Goal: Navigation & Orientation: Go to known website

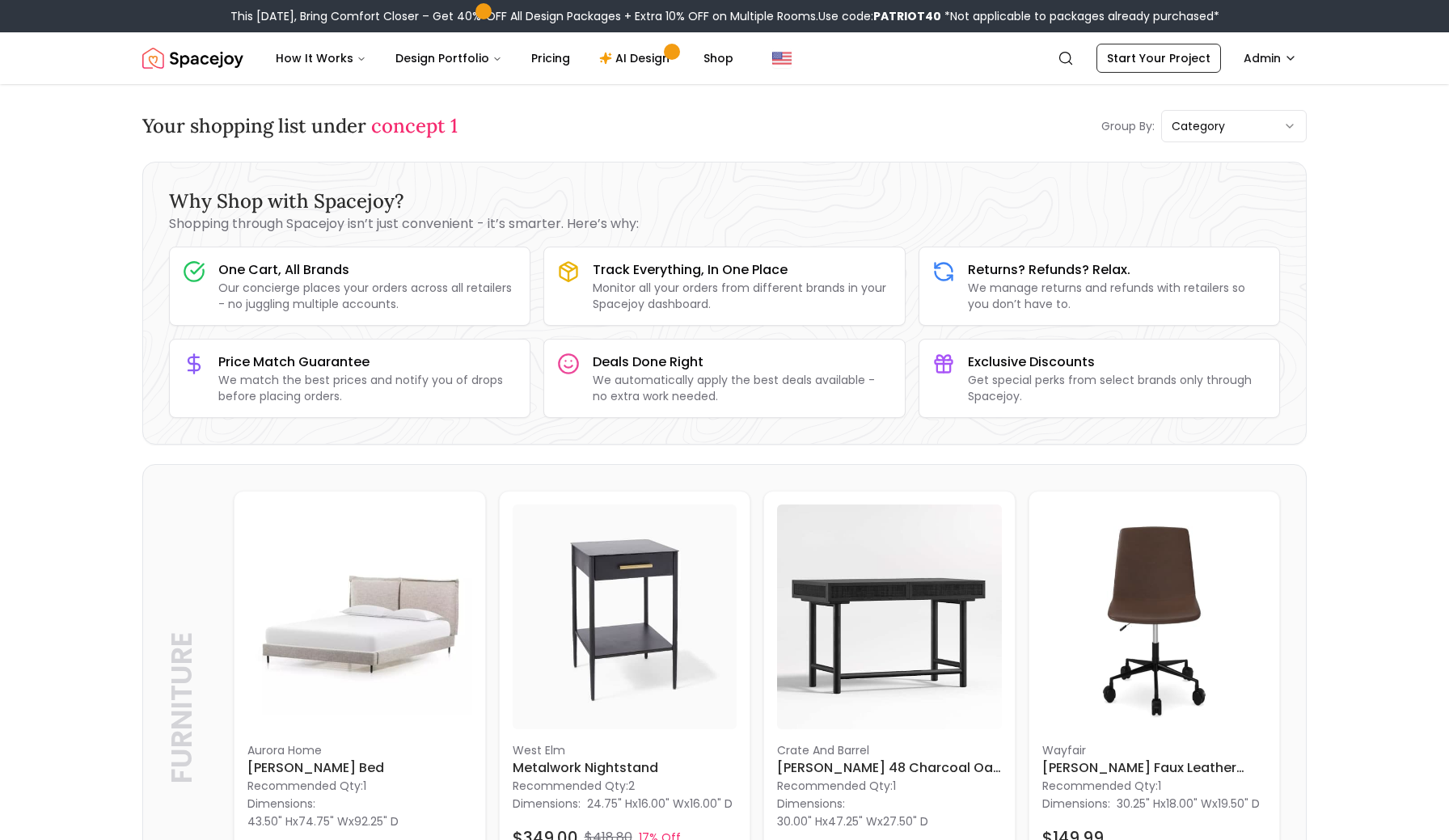
click at [209, 62] on img "Spacejoy" at bounding box center [193, 57] width 101 height 32
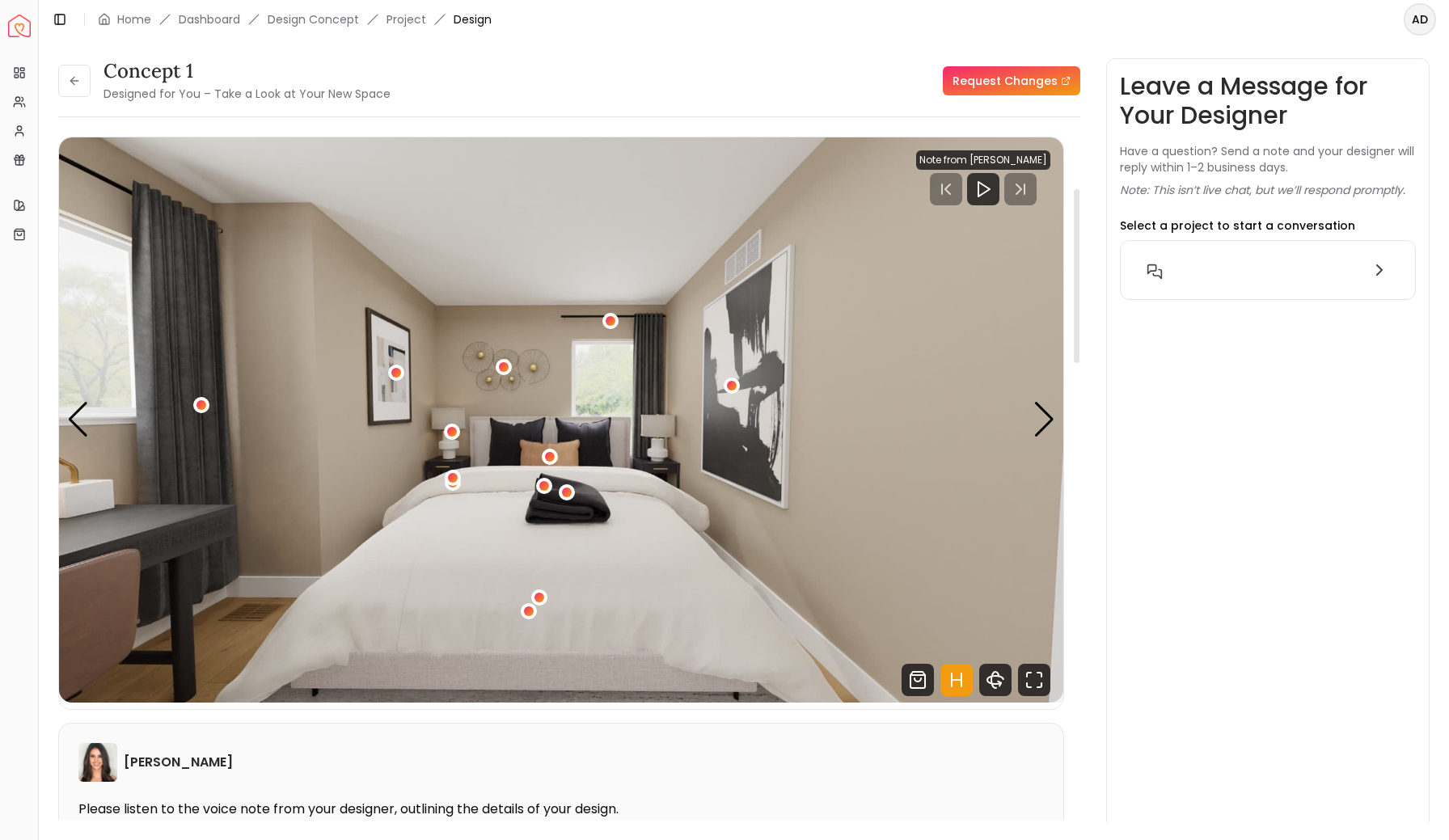
scroll to position [231, 0]
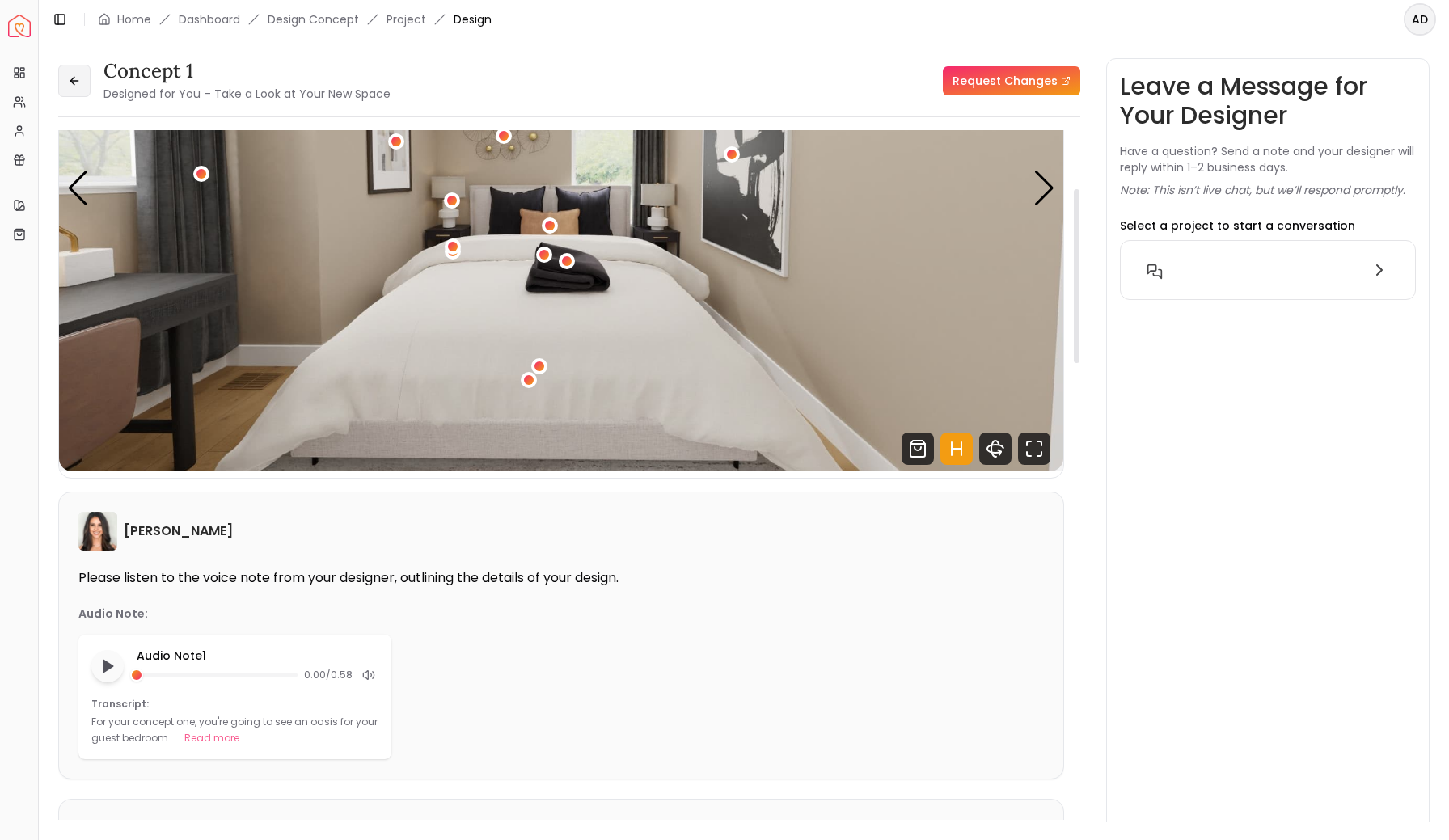
click at [67, 84] on button at bounding box center [74, 80] width 32 height 32
